Goal: Task Accomplishment & Management: Use online tool/utility

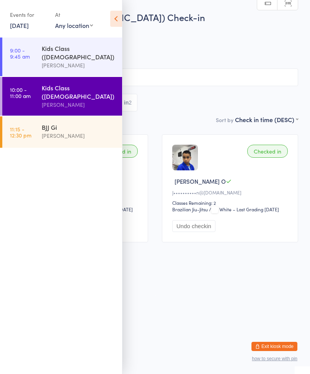
click at [54, 123] on div "BJJ Gi" at bounding box center [79, 127] width 74 height 8
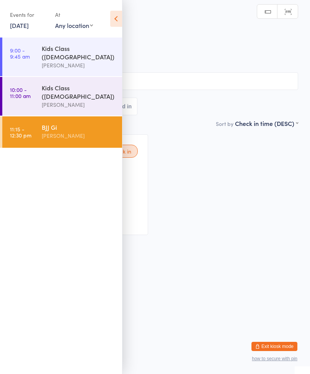
click at [116, 18] on icon at bounding box center [116, 19] width 12 height 16
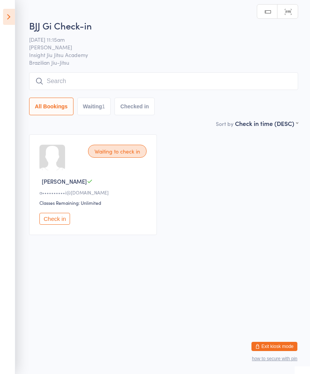
click at [56, 88] on input "search" at bounding box center [163, 81] width 269 height 18
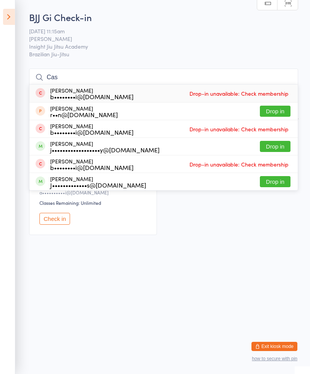
type input "Cas"
click at [273, 148] on button "Drop in" at bounding box center [275, 146] width 31 height 11
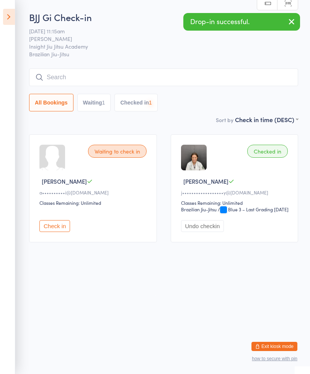
click at [189, 79] on input "search" at bounding box center [163, 77] width 269 height 18
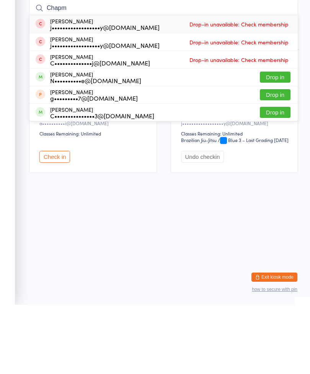
click at [150, 212] on html "You have now entered Kiosk Mode. Members will be able to check themselves in us…" at bounding box center [155, 187] width 310 height 374
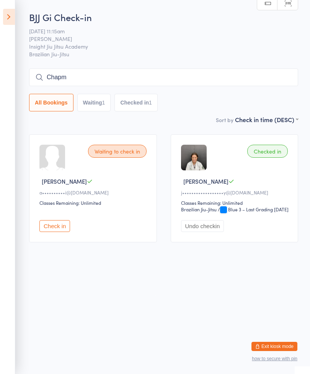
click at [223, 73] on input "Chapm" at bounding box center [163, 77] width 269 height 18
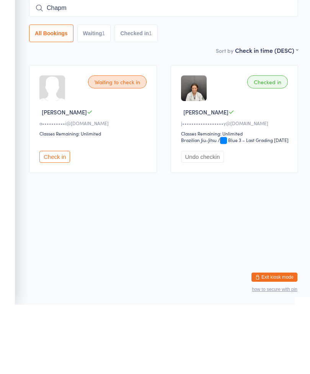
click at [246, 68] on input "Chapm" at bounding box center [163, 77] width 269 height 18
type input "C"
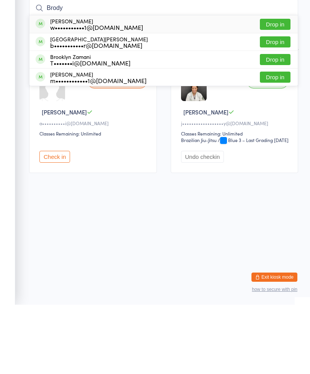
type input "Brody"
click at [282, 88] on button "Drop in" at bounding box center [275, 93] width 31 height 11
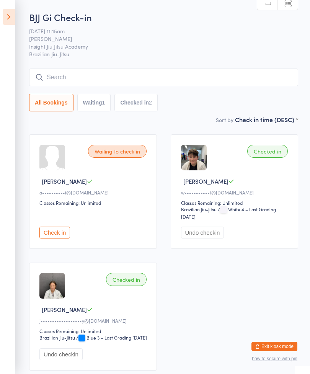
click at [126, 70] on input "search" at bounding box center [163, 77] width 269 height 18
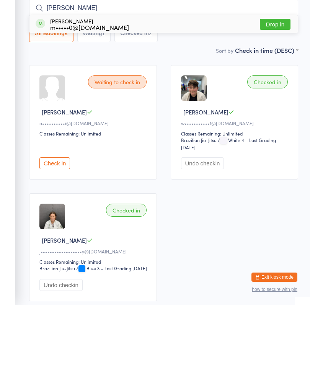
type input "[PERSON_NAME]"
click at [280, 88] on button "Drop in" at bounding box center [275, 93] width 31 height 11
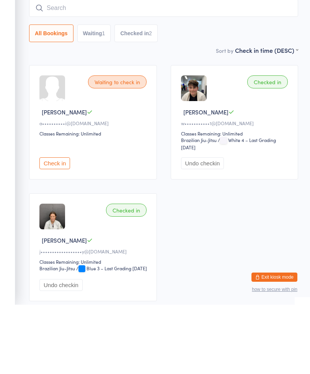
scroll to position [69, 0]
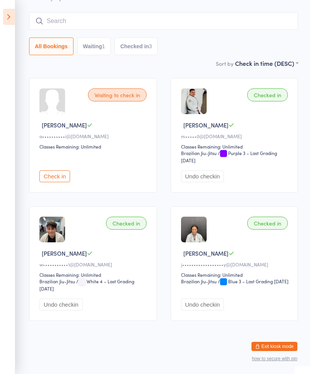
click at [78, 13] on input "search" at bounding box center [163, 21] width 269 height 18
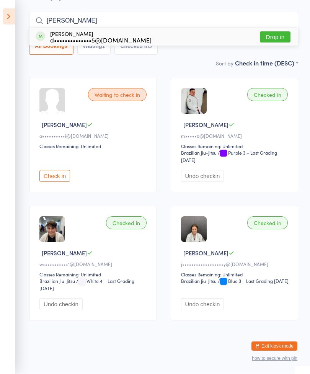
type input "[PERSON_NAME]"
click at [274, 32] on button "Drop in" at bounding box center [275, 37] width 31 height 11
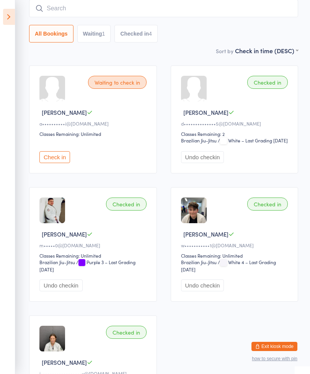
click at [11, 16] on icon at bounding box center [9, 17] width 12 height 16
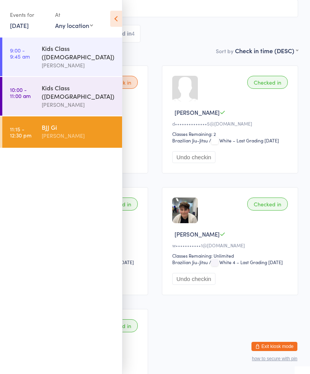
click at [80, 131] on div "[PERSON_NAME]" at bounding box center [79, 135] width 74 height 9
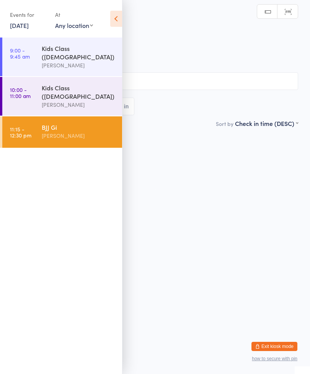
scroll to position [0, 0]
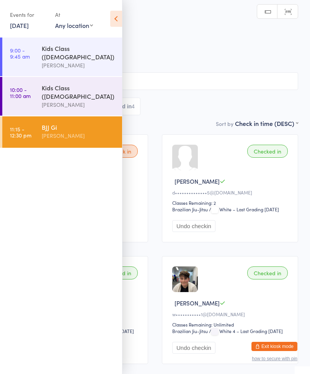
click at [120, 19] on icon at bounding box center [116, 19] width 12 height 16
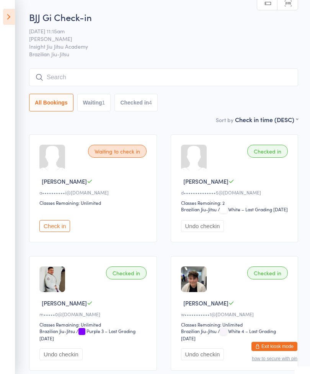
click at [139, 80] on input "search" at bounding box center [163, 77] width 269 height 18
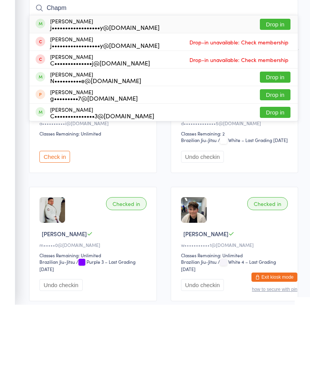
type input "Chapm"
click at [277, 88] on button "Drop in" at bounding box center [275, 93] width 31 height 11
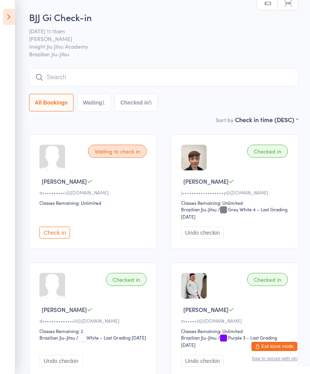
click at [63, 73] on input "search" at bounding box center [163, 77] width 269 height 18
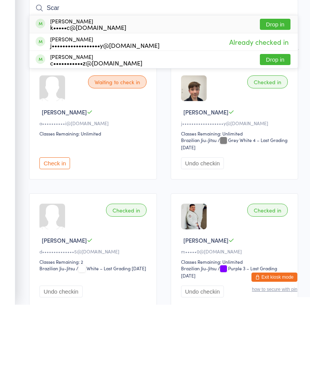
type input "Scar"
click at [275, 88] on button "Drop in" at bounding box center [275, 93] width 31 height 11
